Goal: Navigation & Orientation: Go to known website

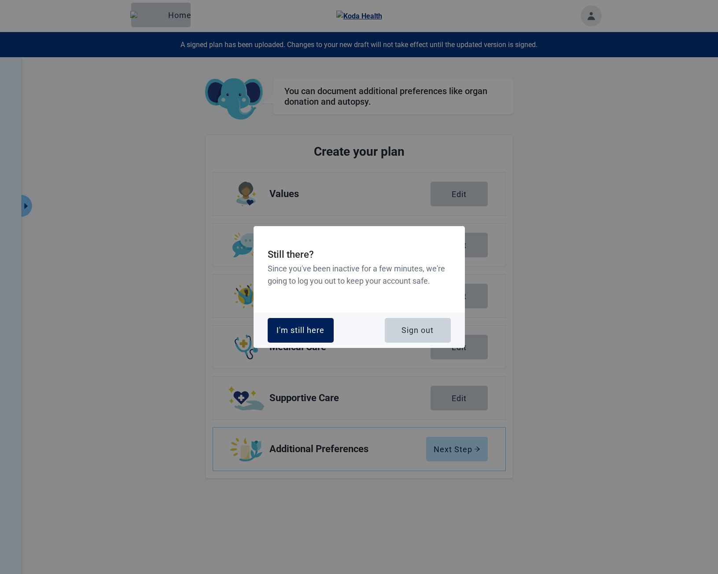
click at [297, 330] on div "I'm still here" at bounding box center [300, 330] width 48 height 9
